Goal: Task Accomplishment & Management: Manage account settings

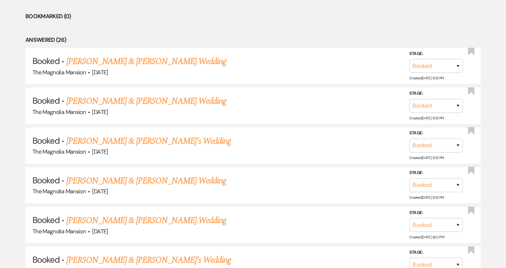
scroll to position [322, 0]
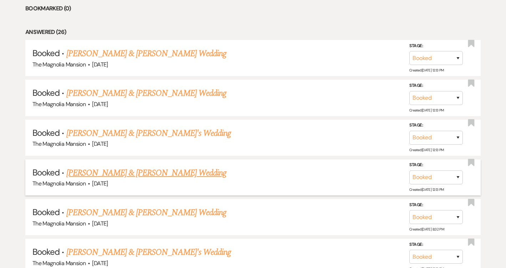
click at [161, 171] on link "[PERSON_NAME] & [PERSON_NAME] Wedding" at bounding box center [146, 172] width 160 height 13
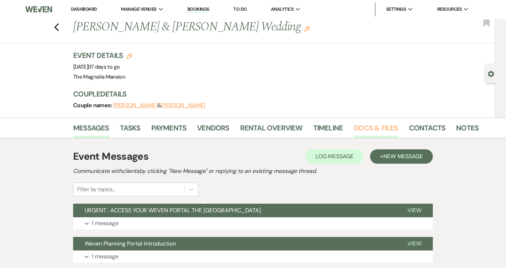
click at [374, 129] on link "Docs & Files" at bounding box center [376, 130] width 44 height 16
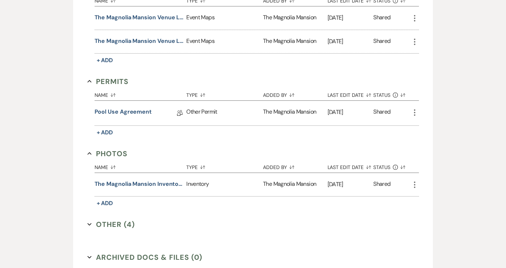
scroll to position [367, 0]
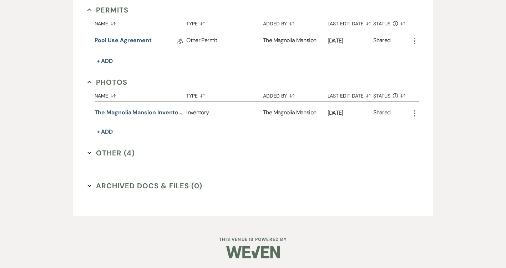
click at [126, 148] on button "Other (4) Expand" at bounding box center [111, 152] width 48 height 11
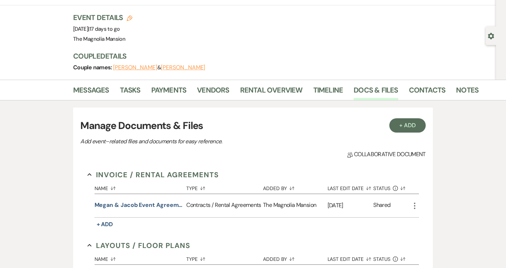
scroll to position [0, 0]
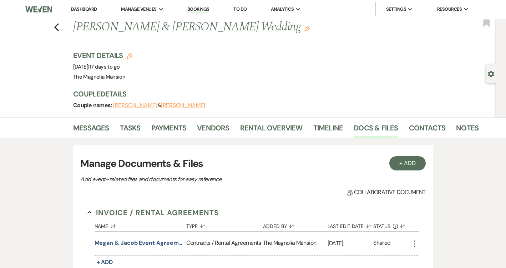
click at [488, 75] on icon "Gear" at bounding box center [491, 74] width 6 height 6
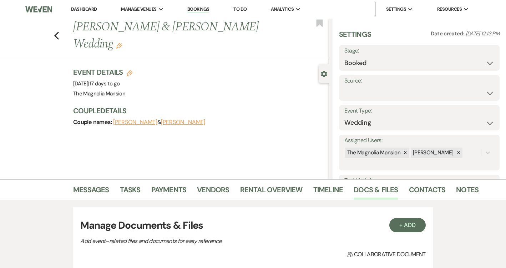
click at [54, 34] on div "Previous [PERSON_NAME] & [PERSON_NAME] Wedding Edit Bookmark" at bounding box center [162, 39] width 333 height 41
click at [58, 34] on icon "Previous" at bounding box center [56, 35] width 5 height 9
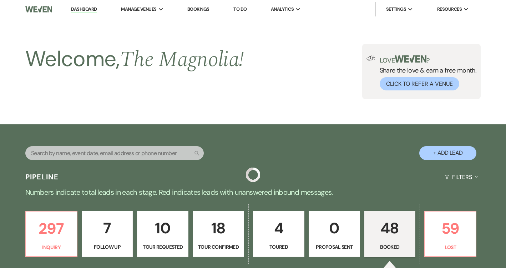
scroll to position [322, 0]
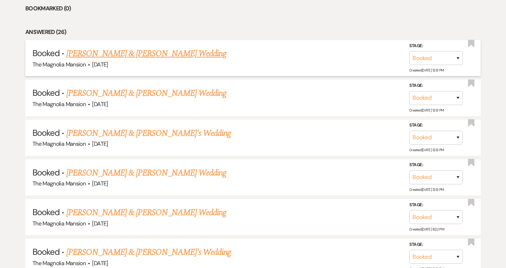
click at [146, 57] on link "[PERSON_NAME] & [PERSON_NAME] Wedding" at bounding box center [146, 53] width 160 height 13
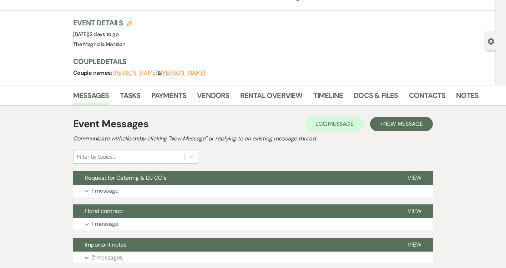
scroll to position [30, 0]
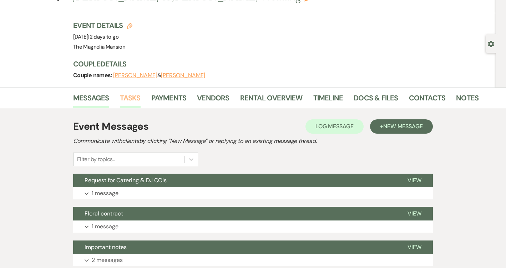
click at [139, 94] on link "Tasks" at bounding box center [130, 100] width 21 height 16
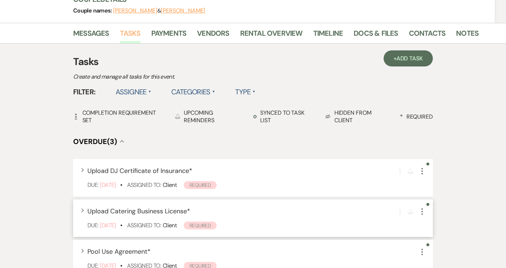
scroll to position [91, 0]
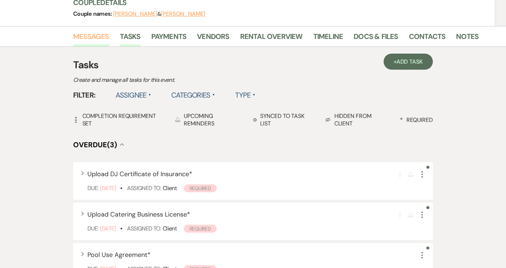
click at [96, 35] on link "Messages" at bounding box center [91, 39] width 36 height 16
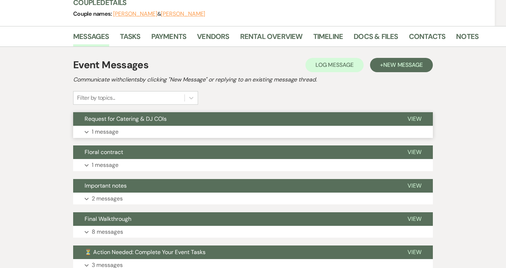
click at [113, 119] on span "Request for Catering & DJ COIs" at bounding box center [126, 118] width 82 height 7
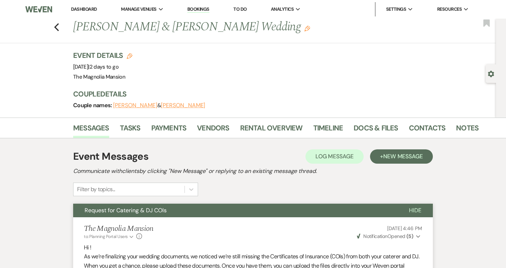
click at [54, 25] on div "Previous [PERSON_NAME] & [PERSON_NAME] Wedding Edit Bookmark" at bounding box center [246, 31] width 500 height 25
click at [56, 25] on use "button" at bounding box center [56, 27] width 5 height 8
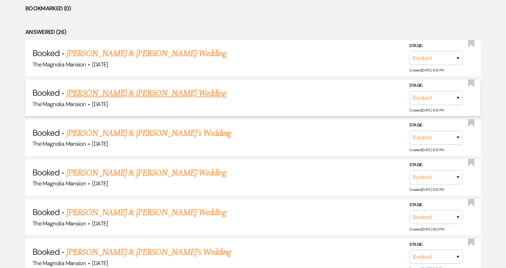
click at [96, 97] on link "[PERSON_NAME] & [PERSON_NAME] Wedding" at bounding box center [146, 93] width 160 height 13
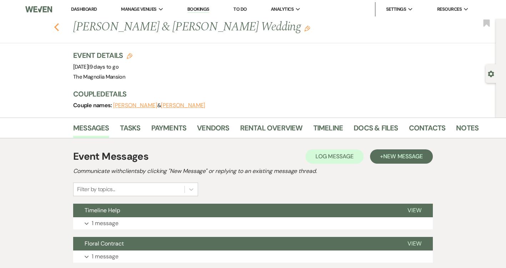
click at [58, 27] on icon "Previous" at bounding box center [56, 27] width 5 height 9
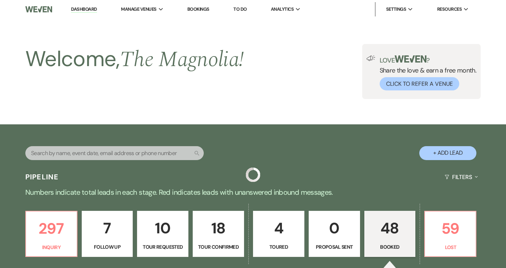
scroll to position [322, 0]
